Goal: Transaction & Acquisition: Subscribe to service/newsletter

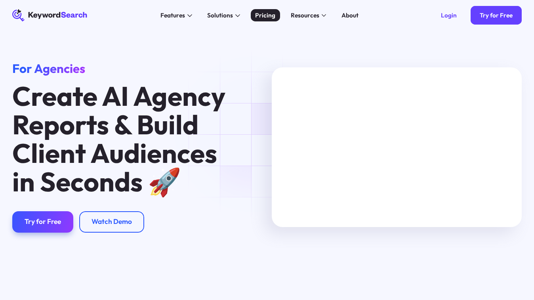
drag, startPoint x: 0, startPoint y: 0, endPoint x: 265, endPoint y: 14, distance: 265.2
click at [265, 14] on div "Pricing" at bounding box center [265, 15] width 20 height 9
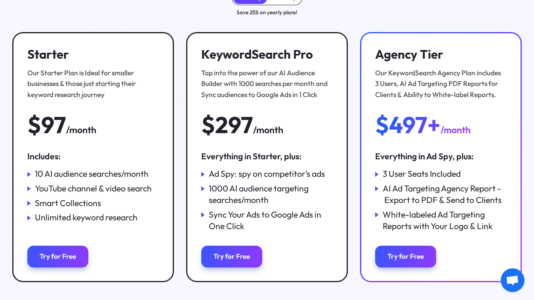
scroll to position [117, 0]
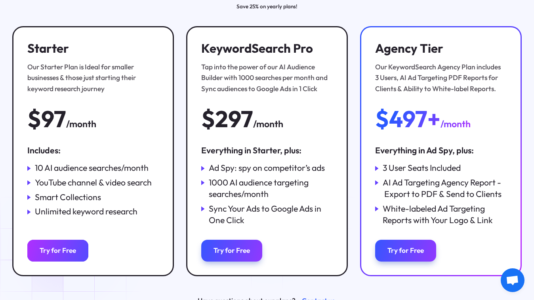
click at [69, 249] on div "Try for Free" at bounding box center [58, 251] width 36 height 9
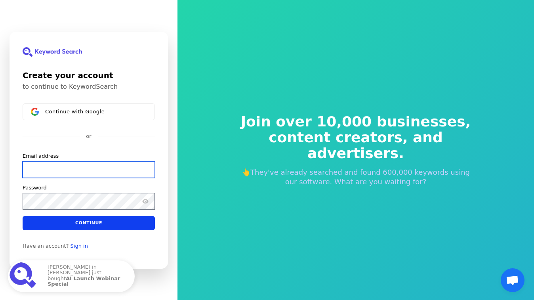
click at [59, 170] on input "Email address" at bounding box center [89, 169] width 132 height 17
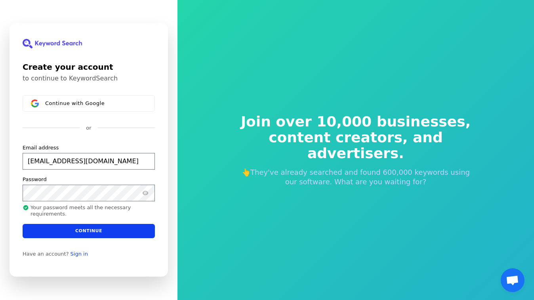
click at [149, 161] on span at bounding box center [150, 161] width 6 height 6
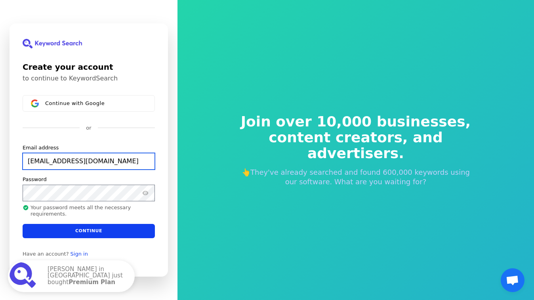
click at [147, 162] on input "sinclairfleetwood@gmail.com" at bounding box center [89, 161] width 132 height 17
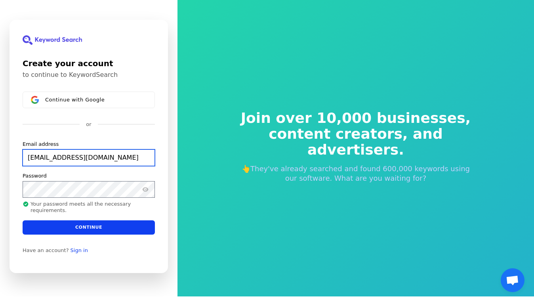
scroll to position [10, 0]
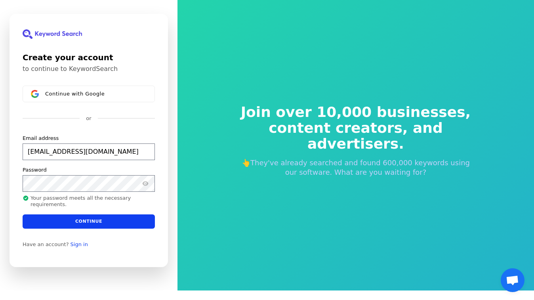
type input "sinclairfleetwood@gmail.com"
click at [81, 133] on div "Continue with Google or Email address sinclairfleetwood@gmail.com Password Your…" at bounding box center [89, 157] width 132 height 143
click at [74, 245] on link "Sign in" at bounding box center [79, 244] width 17 height 6
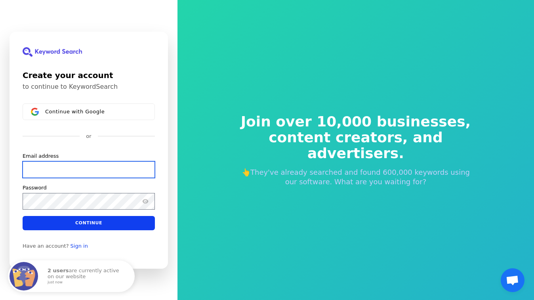
click at [110, 172] on input "Email address" at bounding box center [89, 169] width 132 height 17
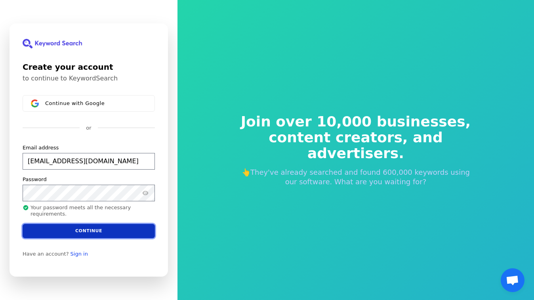
click at [99, 228] on button "Continue" at bounding box center [89, 231] width 132 height 14
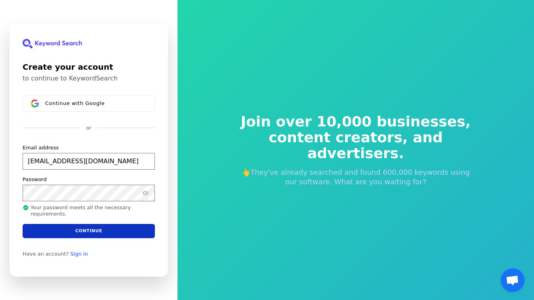
type input "[EMAIL_ADDRESS][DOMAIN_NAME]"
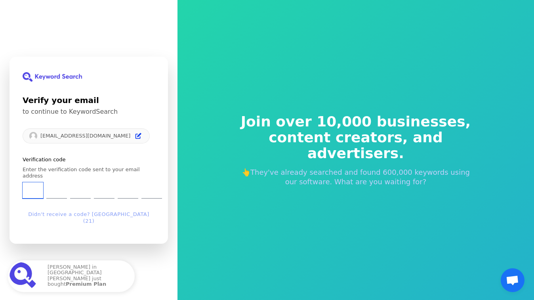
click at [27, 193] on input "Enter verification code. Digit 1" at bounding box center [33, 190] width 21 height 16
type input "2"
type input "4"
type input "5"
type input "8"
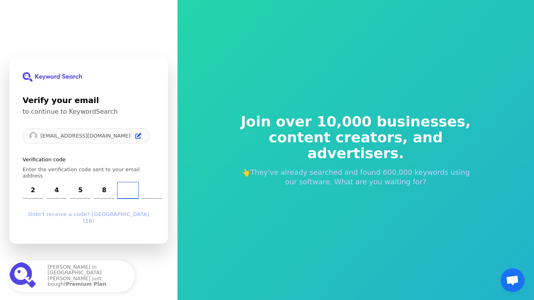
type input "2"
type input "6"
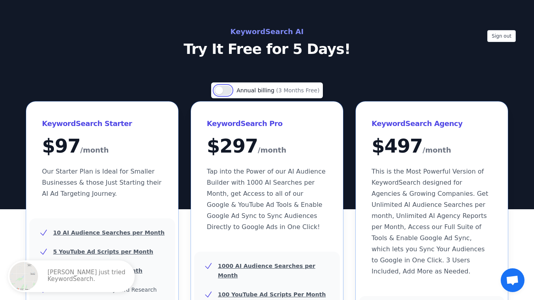
click at [228, 92] on button "Use setting" at bounding box center [222, 91] width 17 height 10
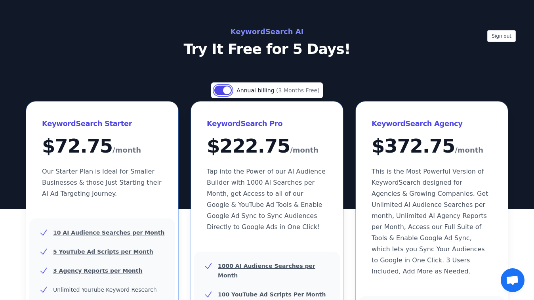
click at [223, 88] on button "Use setting" at bounding box center [222, 91] width 17 height 10
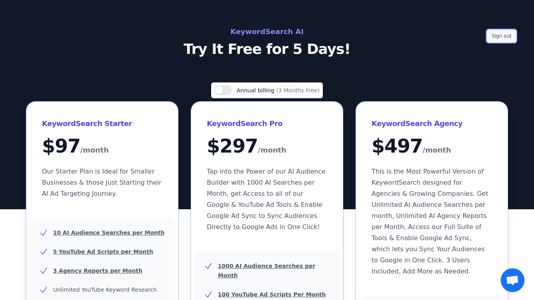
click at [505, 34] on button "Sign out" at bounding box center [502, 36] width 29 height 12
